Goal: Task Accomplishment & Management: Complete application form

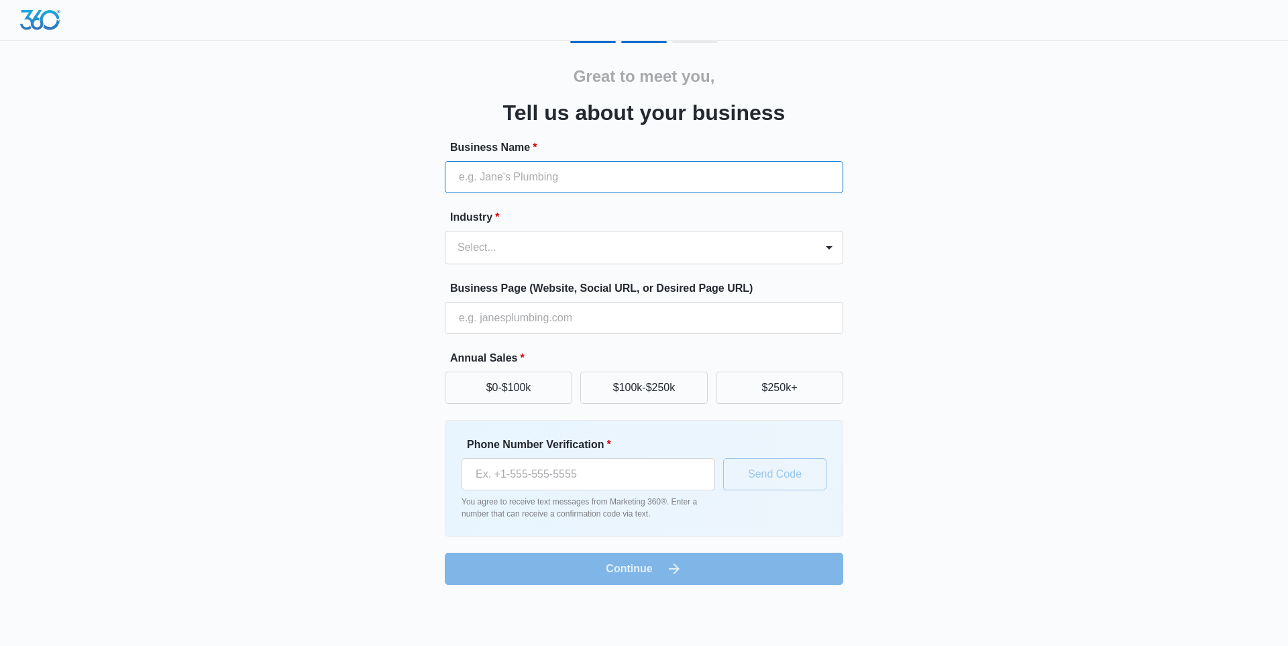
click at [503, 186] on input "Business Name *" at bounding box center [644, 177] width 399 height 32
type input "[PERSON_NAME]'s Florist"
type input "[PHONE_NUMBER]"
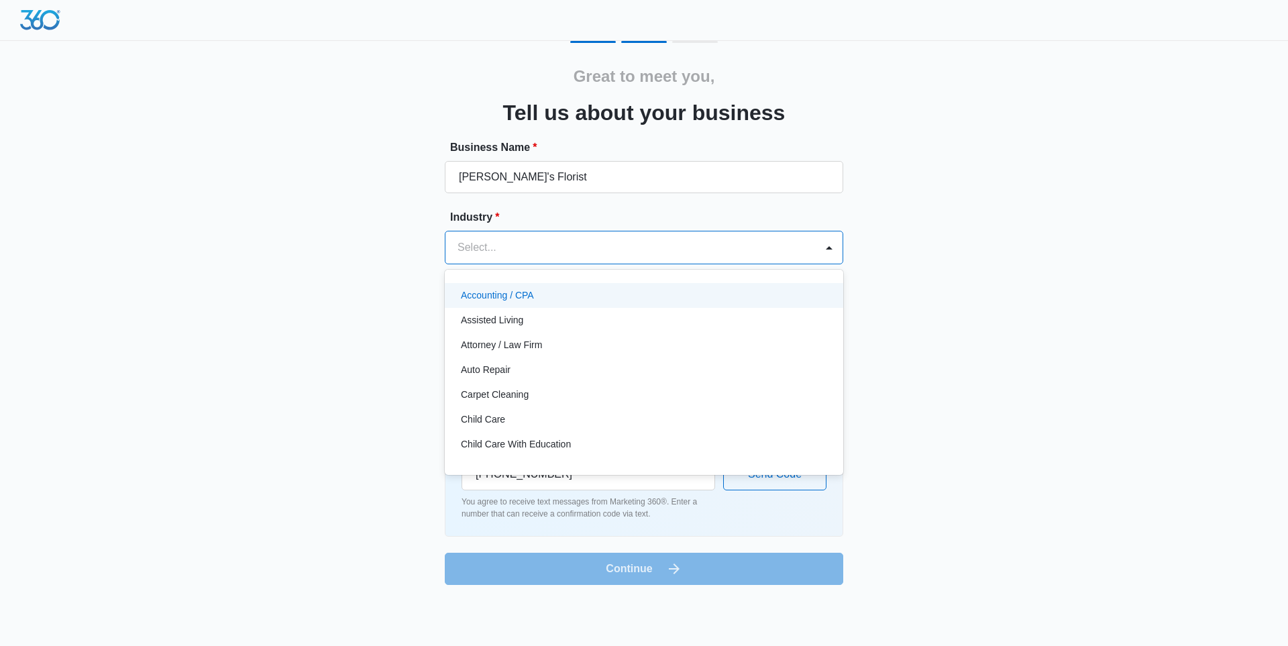
click at [546, 239] on div at bounding box center [628, 247] width 341 height 19
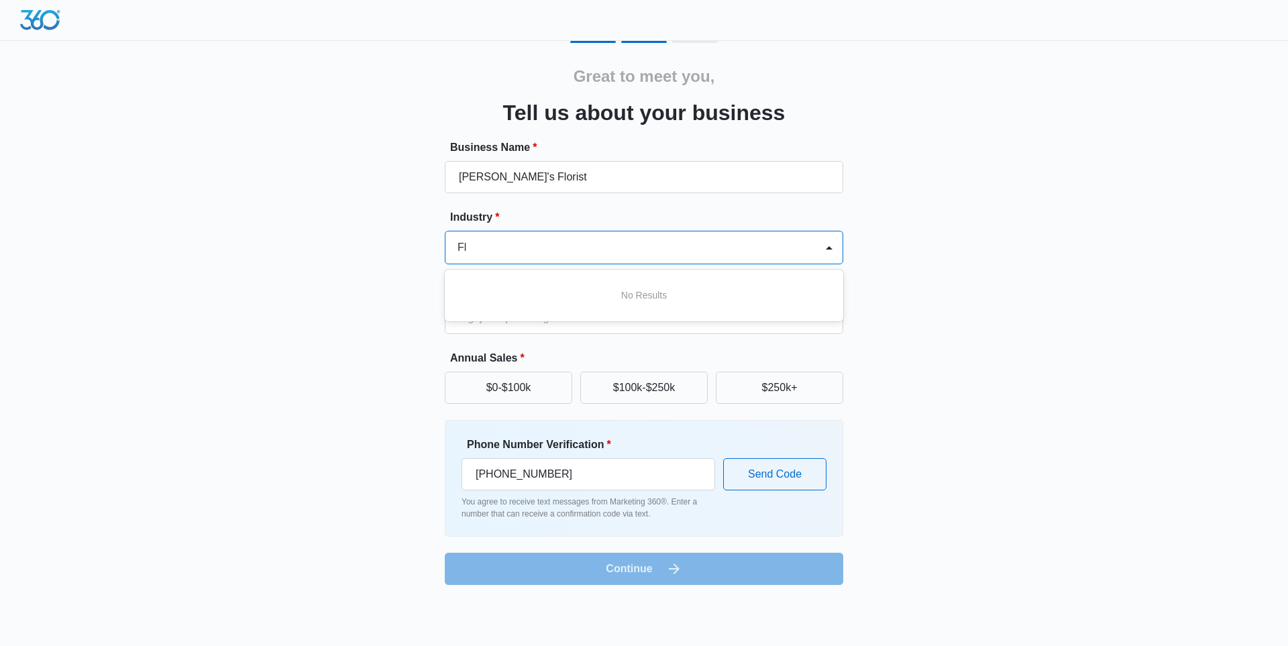
type input "F"
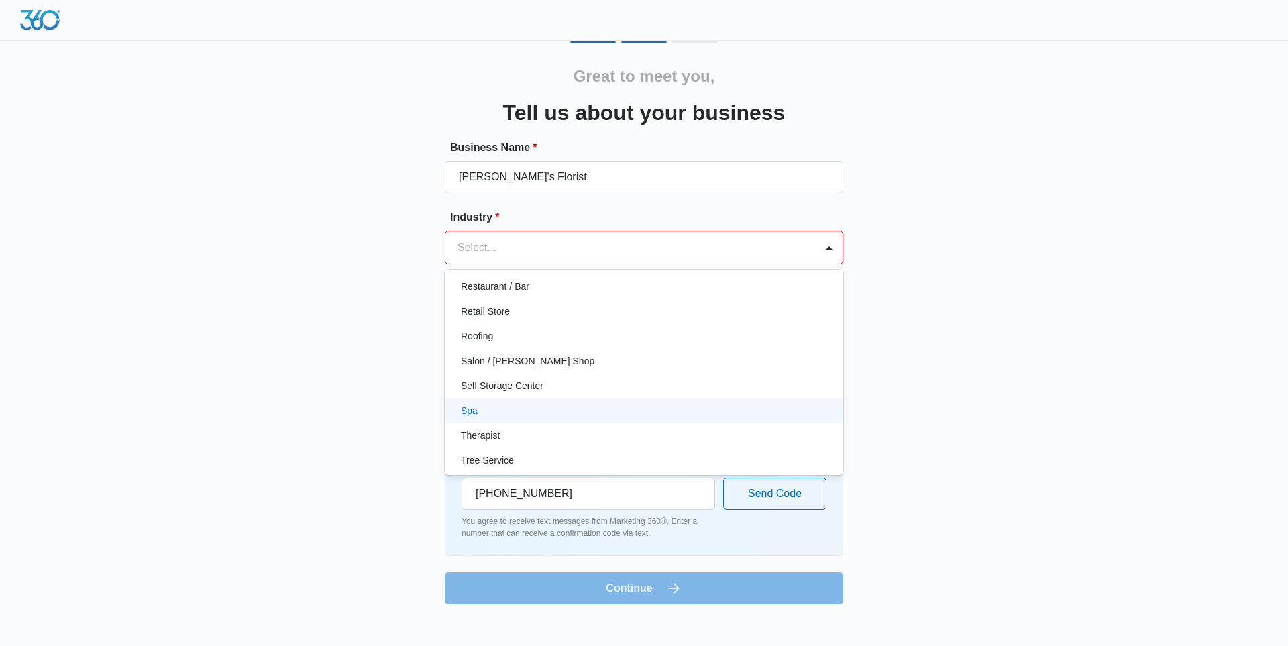
scroll to position [971, 0]
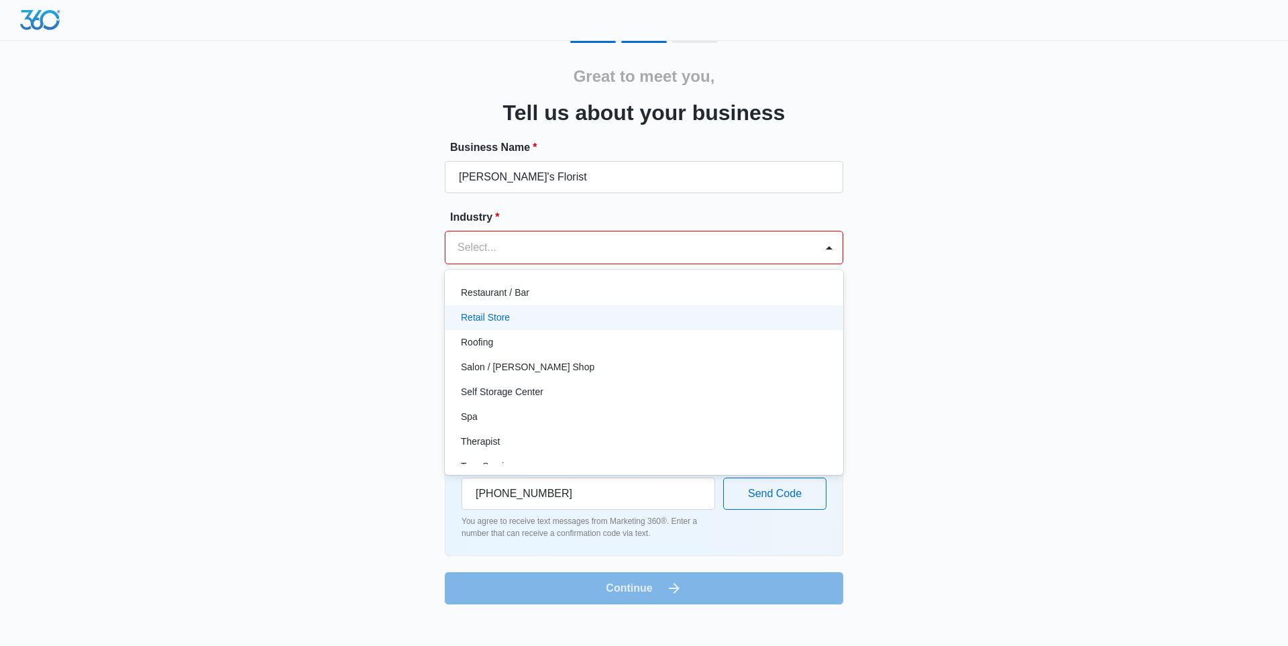
click at [504, 317] on p "Retail Store" at bounding box center [485, 318] width 49 height 14
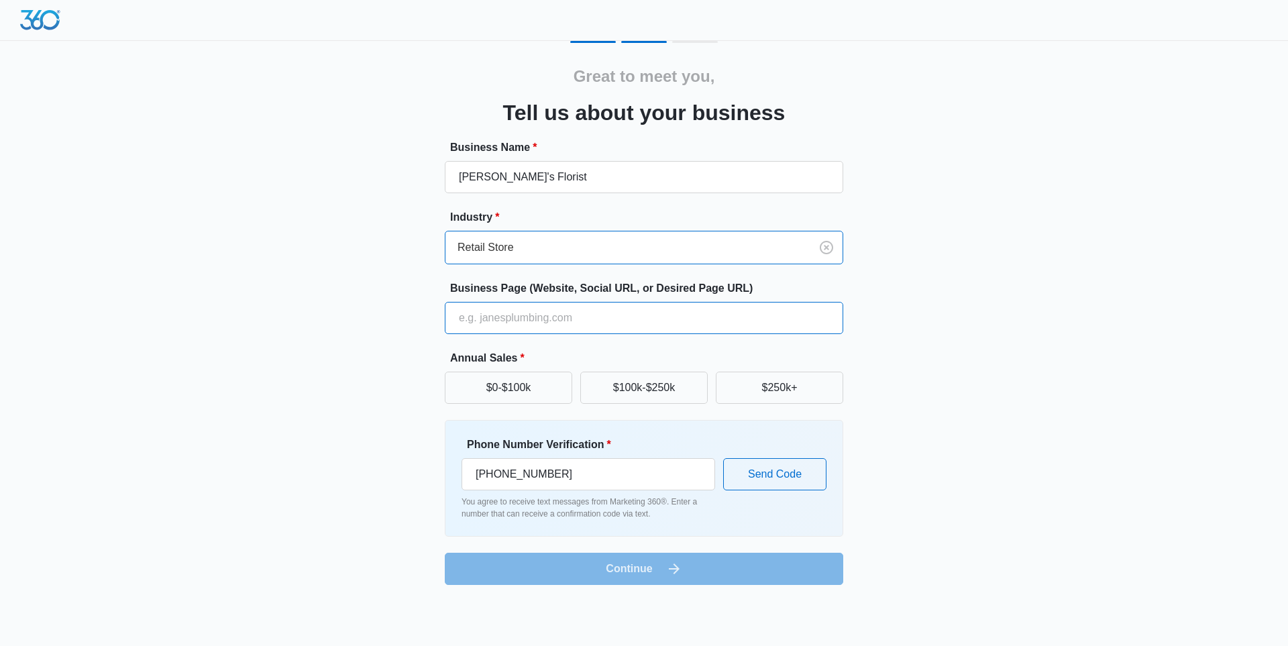
click at [477, 321] on input "Business Page (Website, Social URL, or Desired Page URL)" at bounding box center [644, 318] width 399 height 32
type input "[URL][DOMAIN_NAME]"
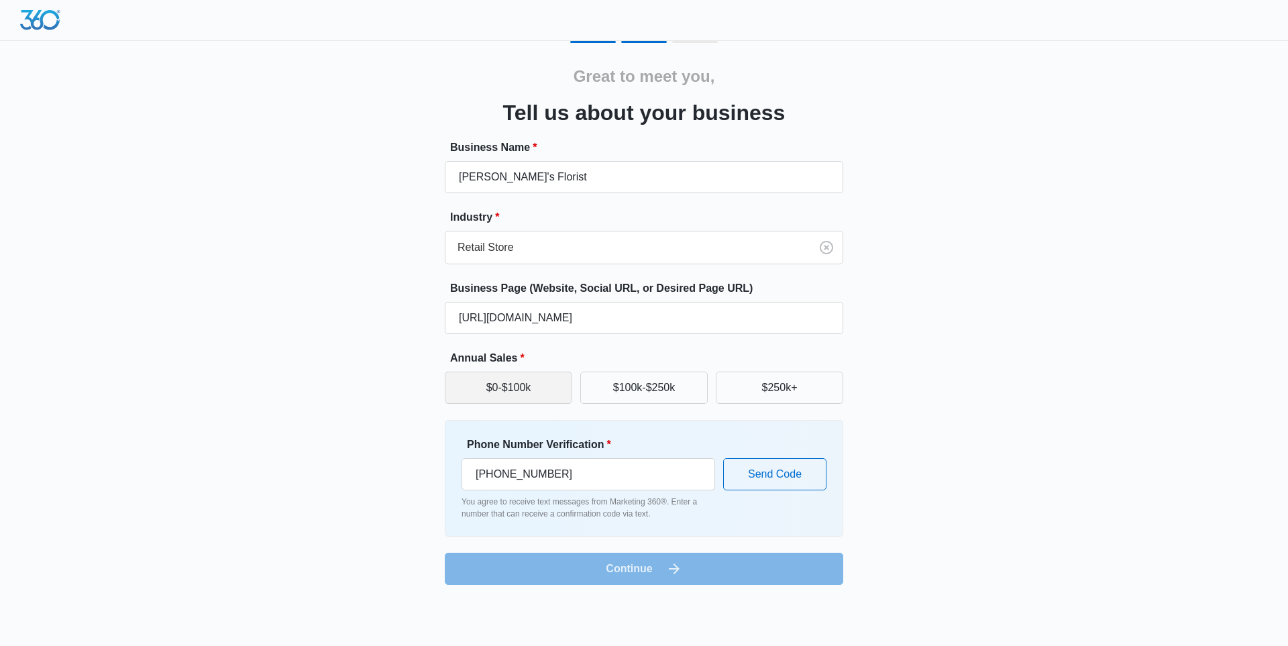
click at [545, 391] on button "$0-$100k" at bounding box center [509, 388] width 128 height 32
click at [578, 468] on input "[PHONE_NUMBER]" at bounding box center [589, 474] width 254 height 32
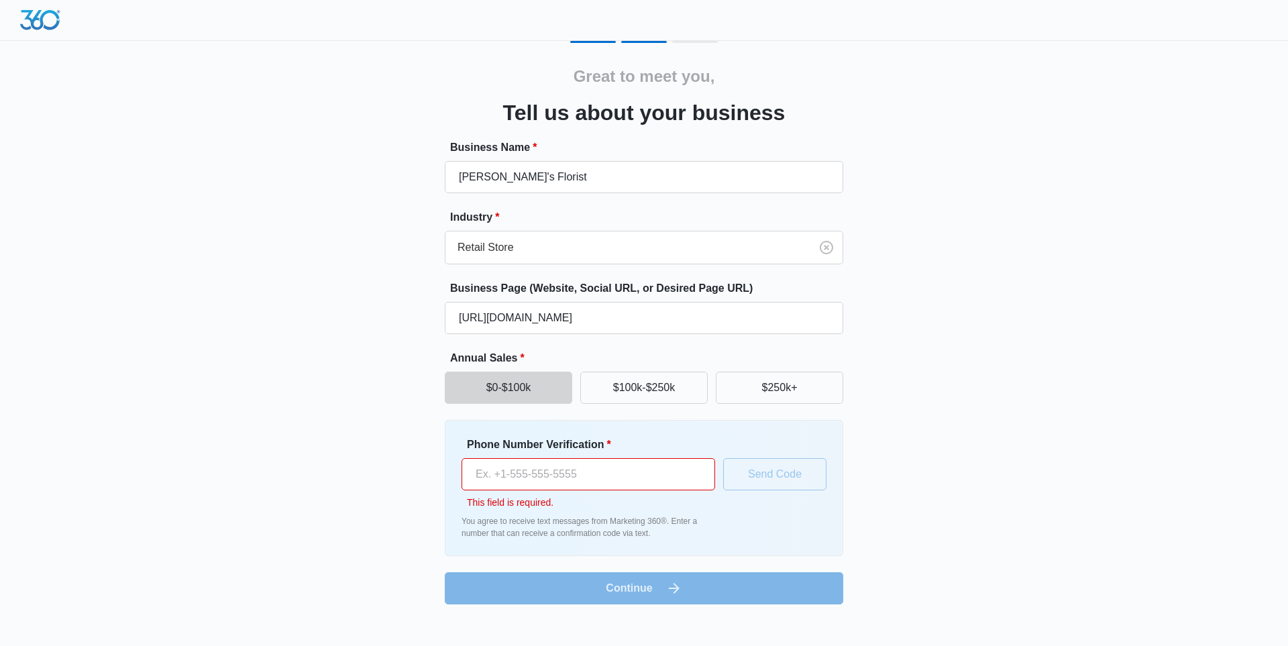
click at [365, 477] on div "Great to meet you, Tell us about your business Business Name * [PERSON_NAME]'s …" at bounding box center [644, 323] width 805 height 564
